Goal: Task Accomplishment & Management: Use online tool/utility

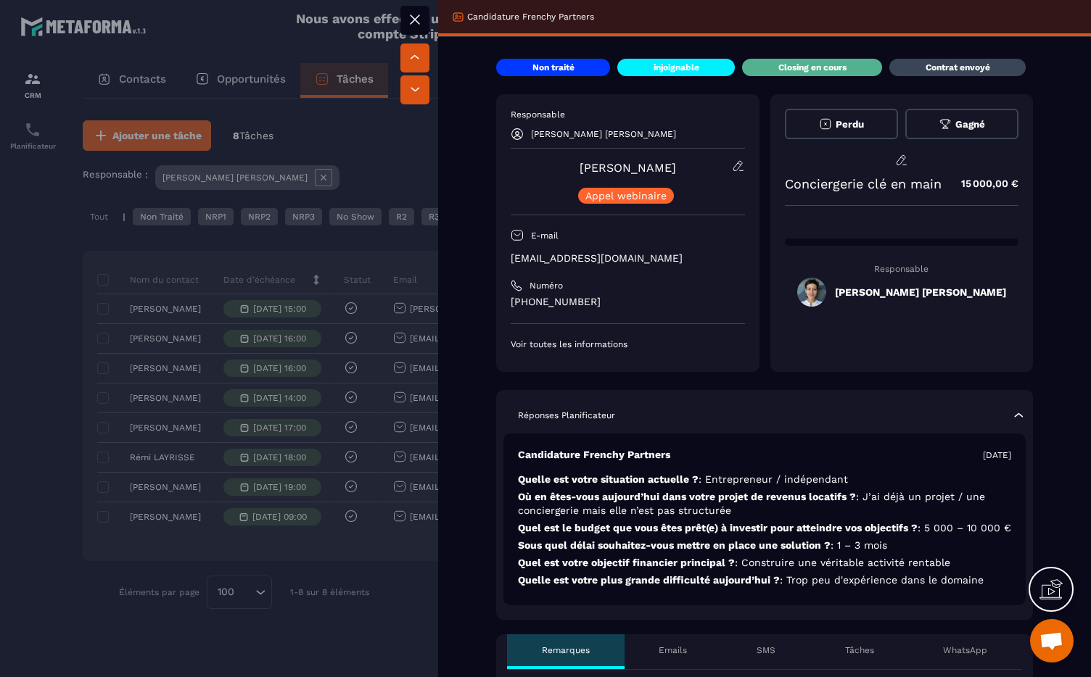
scroll to position [214, 0]
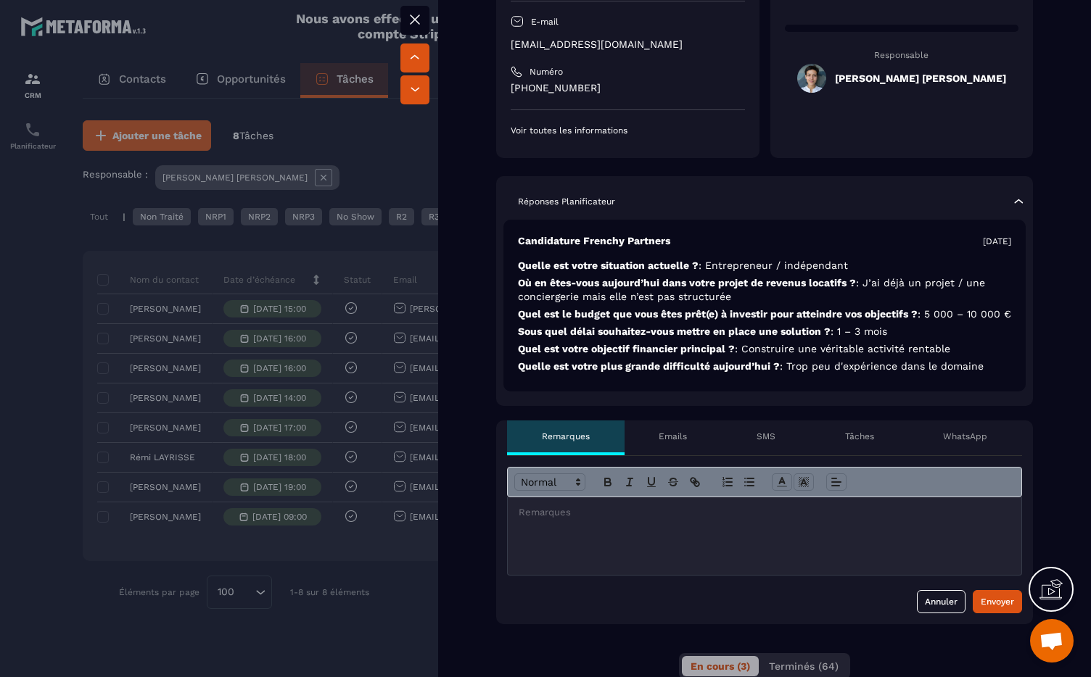
click at [622, 516] on div at bounding box center [765, 537] width 514 height 78
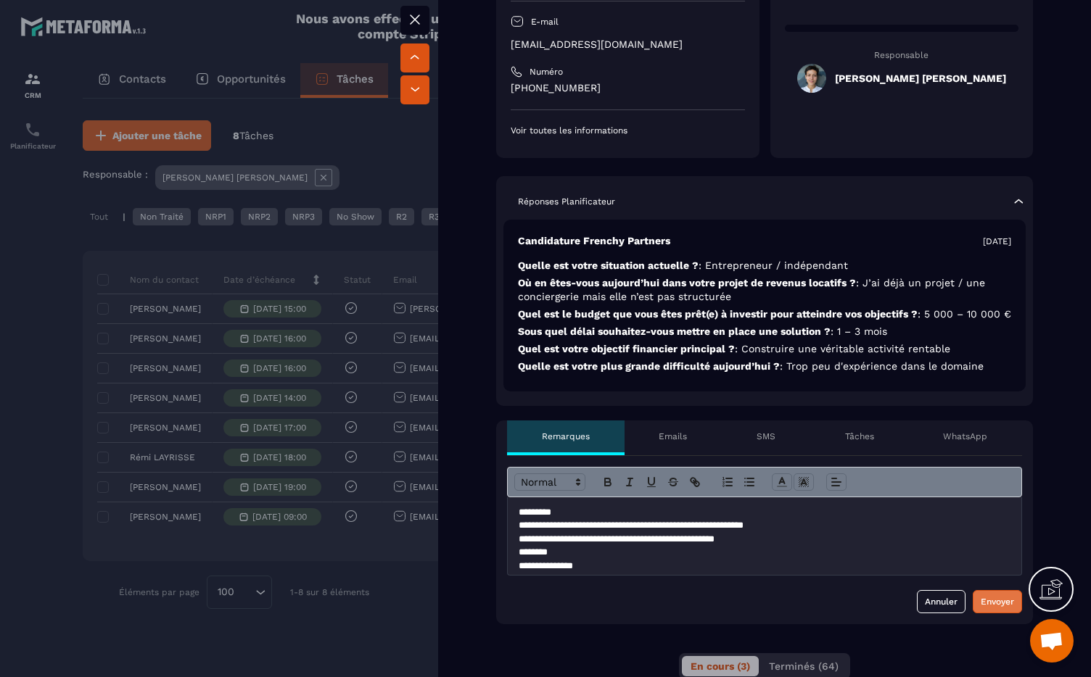
click at [994, 609] on div "Envoyer" at bounding box center [997, 602] width 33 height 15
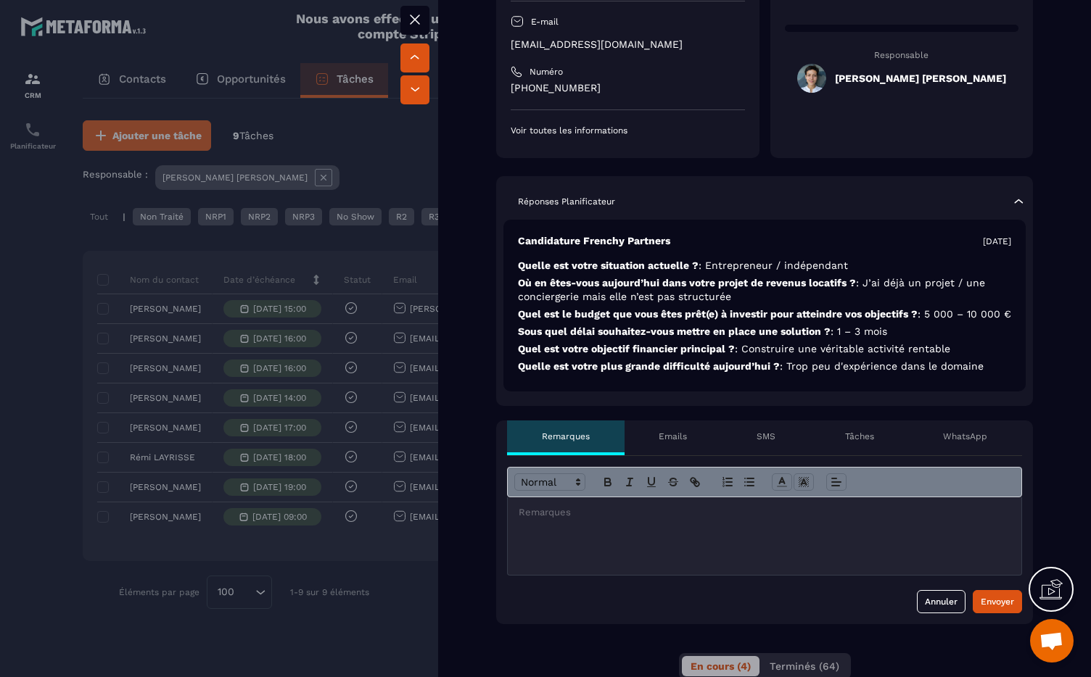
click at [45, 133] on div at bounding box center [545, 338] width 1091 height 677
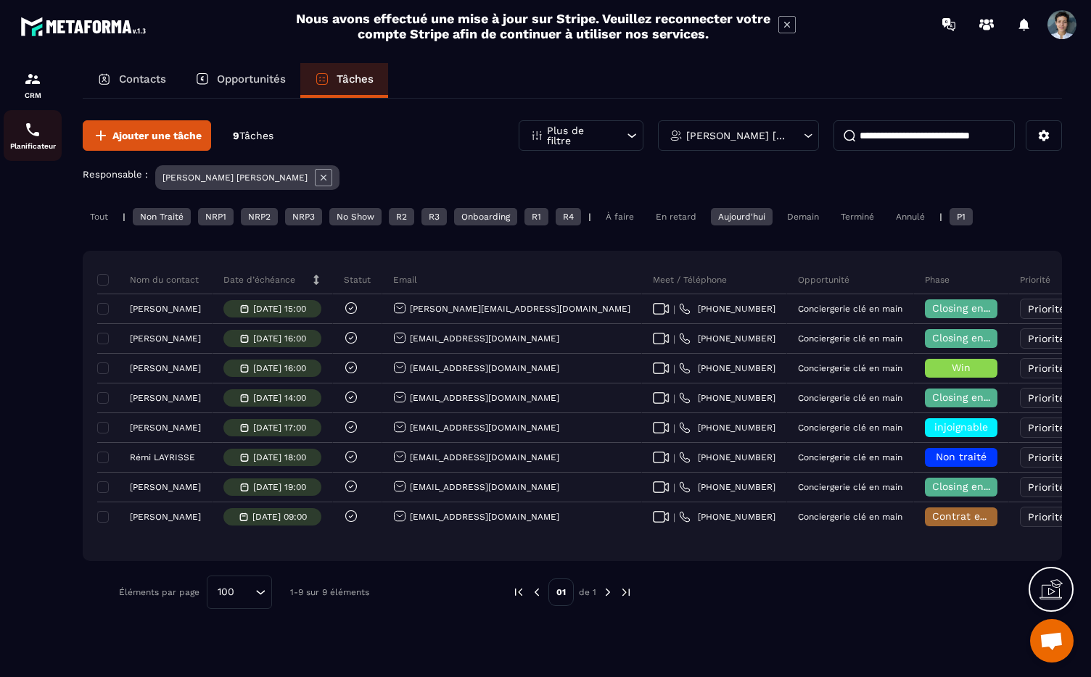
click at [38, 136] on img at bounding box center [32, 129] width 17 height 17
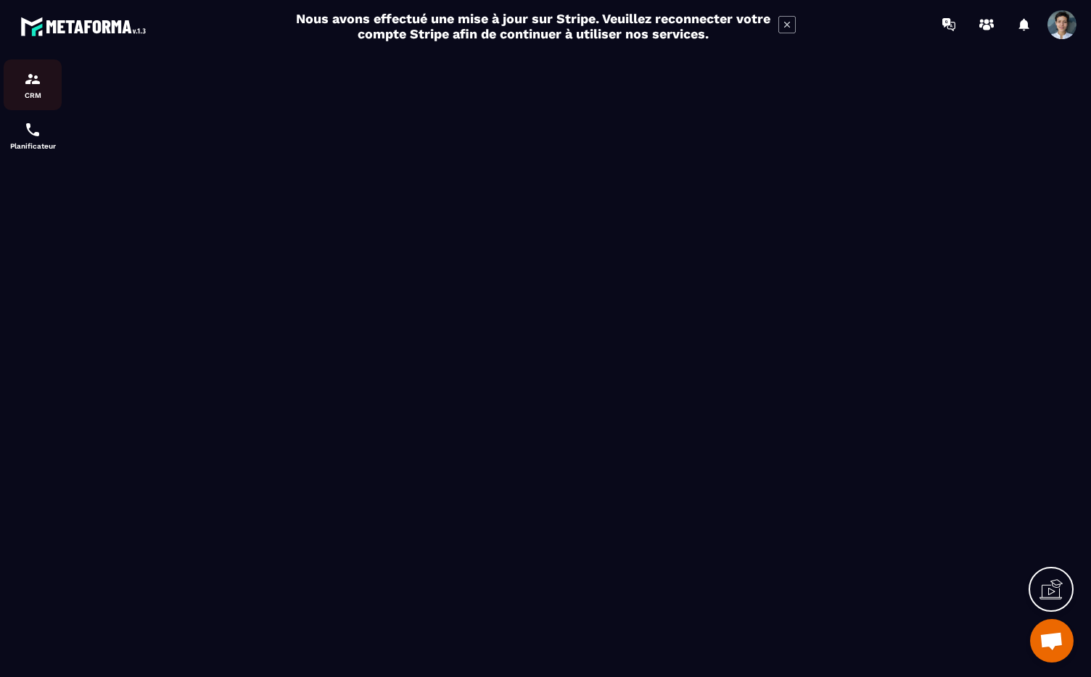
click at [44, 91] on p "CRM" at bounding box center [33, 95] width 58 height 8
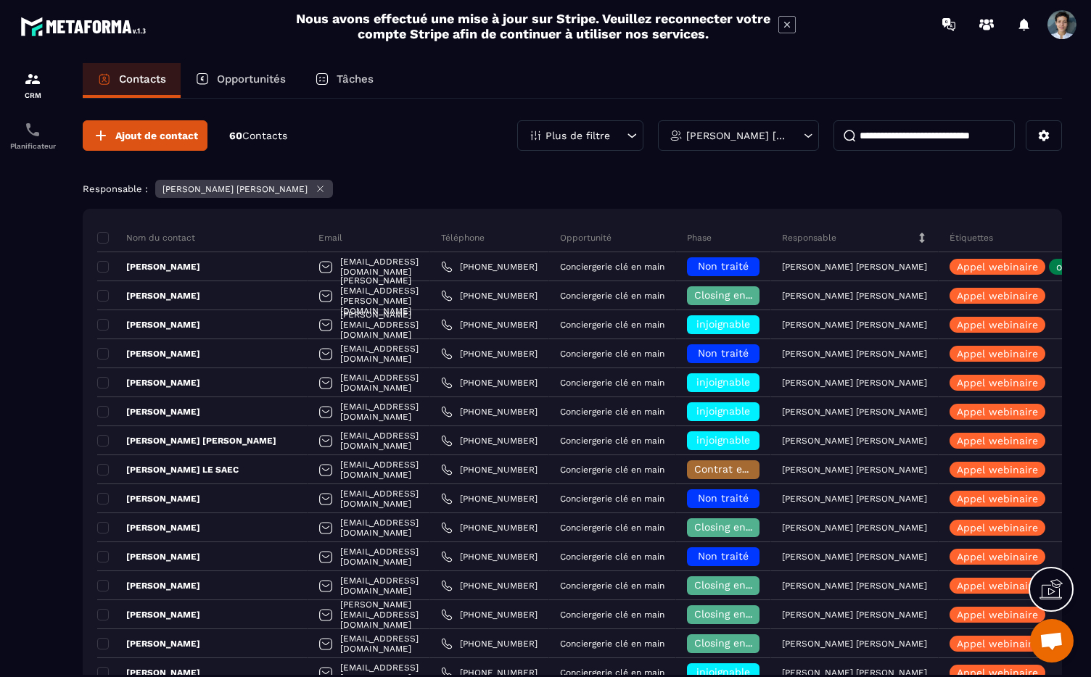
click at [344, 79] on p "Tâches" at bounding box center [355, 79] width 37 height 13
